Goal: Task Accomplishment & Management: Manage account settings

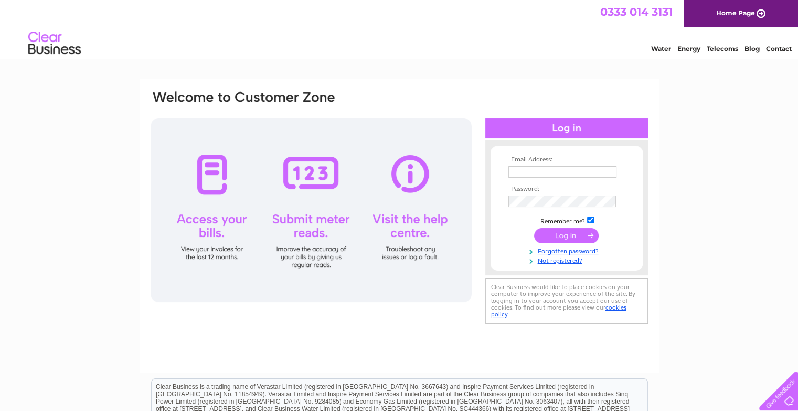
type input "[EMAIL_ADDRESS][DOMAIN_NAME]"
click at [554, 237] on input "submit" at bounding box center [566, 235] width 65 height 15
click at [555, 234] on input "submit" at bounding box center [566, 235] width 65 height 15
click at [554, 236] on input "submit" at bounding box center [566, 235] width 65 height 15
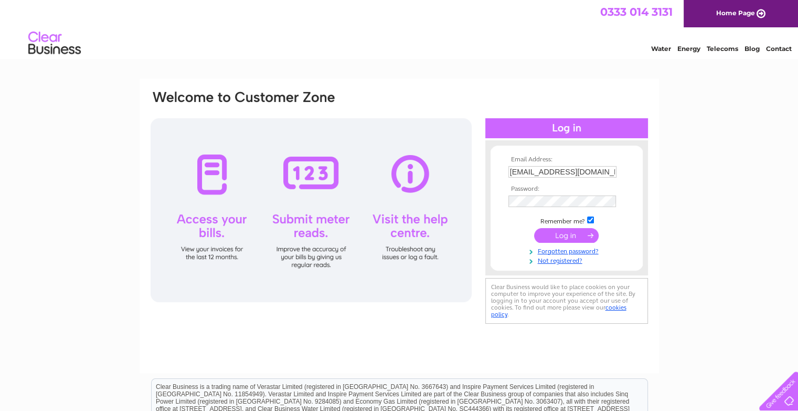
click at [554, 236] on input "submit" at bounding box center [566, 235] width 65 height 15
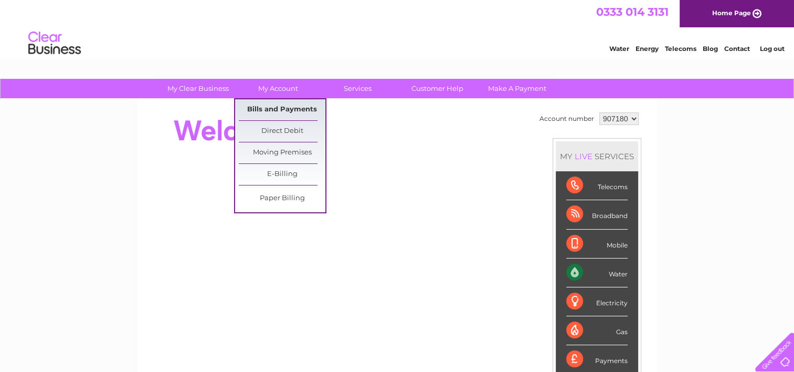
click at [281, 105] on link "Bills and Payments" at bounding box center [282, 109] width 87 height 21
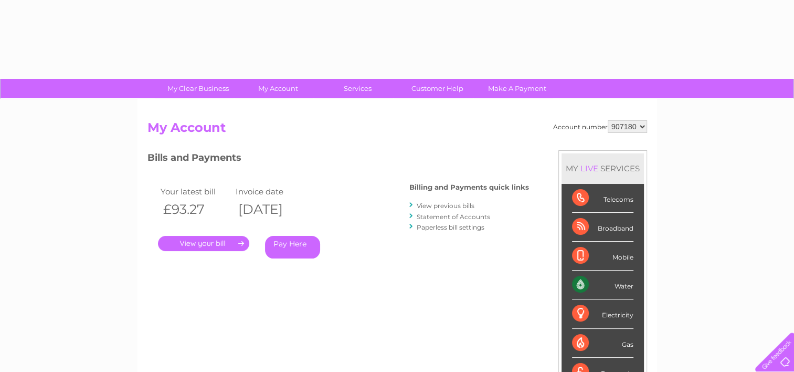
click at [273, 105] on div "Account number 907180 My Account MY LIVE SERVICES Telecoms Broadband Mobile Wat…" at bounding box center [398, 273] width 520 height 348
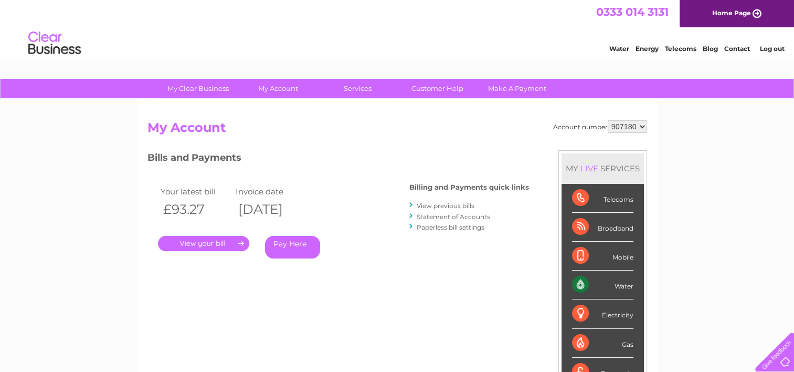
click at [210, 241] on link "." at bounding box center [203, 243] width 91 height 15
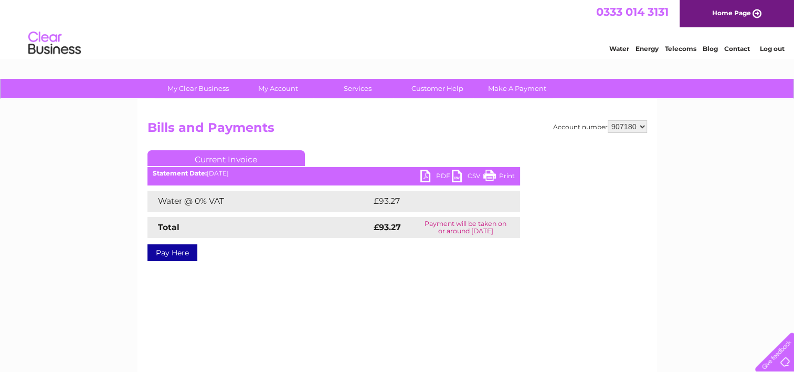
click at [425, 176] on link "PDF" at bounding box center [436, 177] width 31 height 15
